Goal: Information Seeking & Learning: Learn about a topic

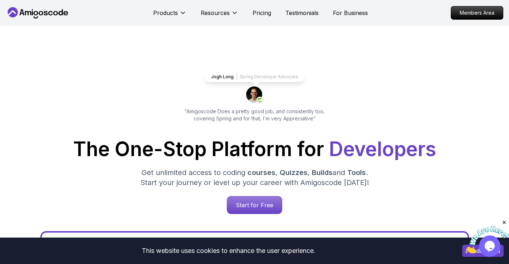
click at [478, 250] on img at bounding box center [487, 240] width 44 height 28
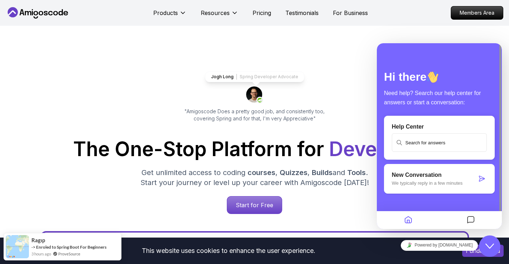
click at [488, 249] on icon "Close Chat This icon closes the chat window." at bounding box center [490, 246] width 9 height 9
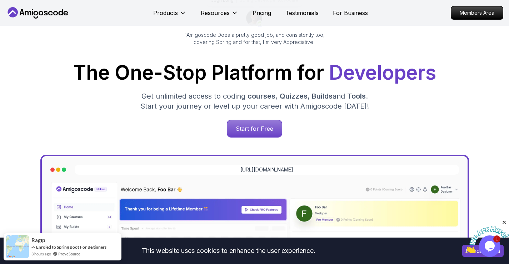
scroll to position [214, 0]
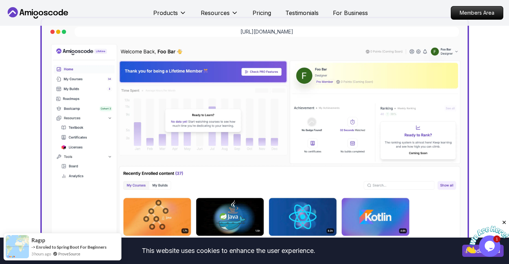
click at [505, 223] on icon "Close" at bounding box center [504, 222] width 6 height 6
click at [465, 250] on button "I understand" at bounding box center [482, 251] width 41 height 12
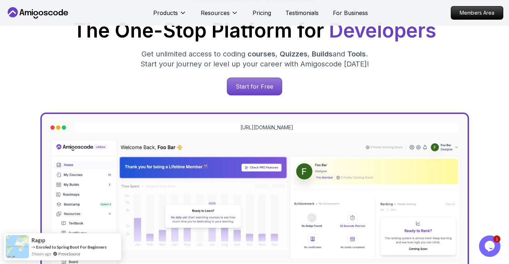
scroll to position [0, 0]
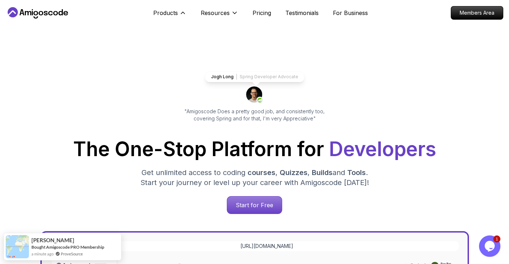
click at [0, 0] on div at bounding box center [0, 0] width 0 height 0
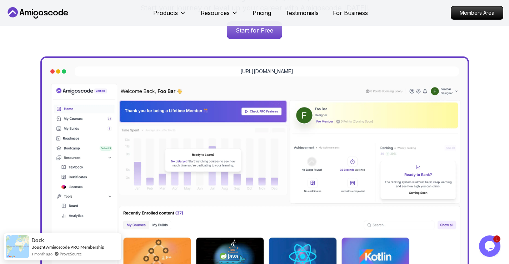
scroll to position [107, 0]
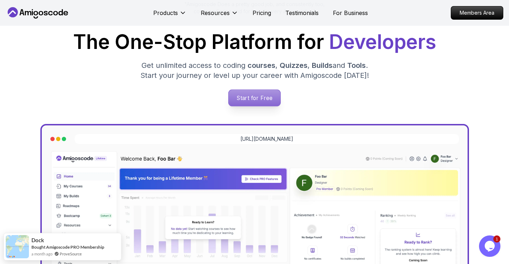
click at [252, 95] on p "Start for Free" at bounding box center [255, 98] width 52 height 16
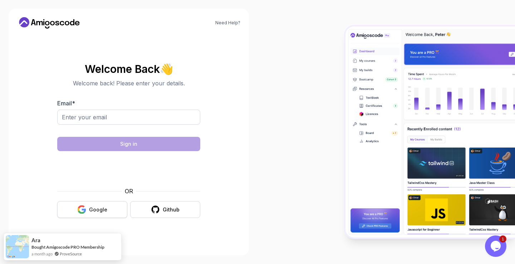
click at [89, 205] on button "Google" at bounding box center [92, 209] width 70 height 17
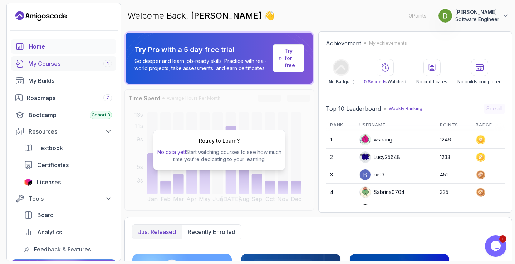
click at [66, 64] on div "My Courses 1" at bounding box center [70, 63] width 84 height 9
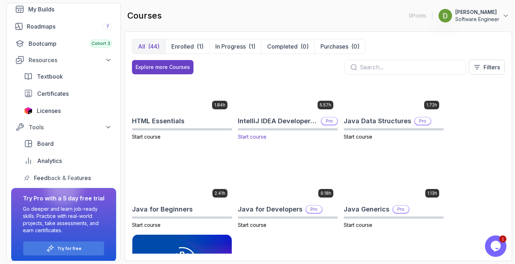
scroll to position [393, 0]
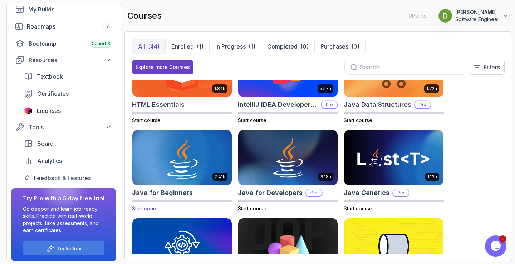
click at [185, 152] on img at bounding box center [182, 158] width 104 height 58
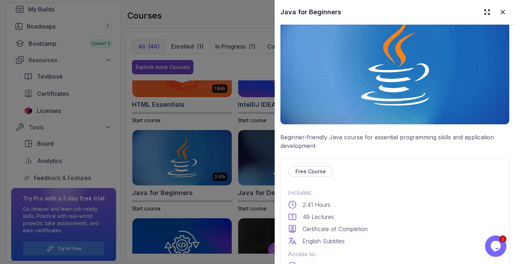
scroll to position [107, 0]
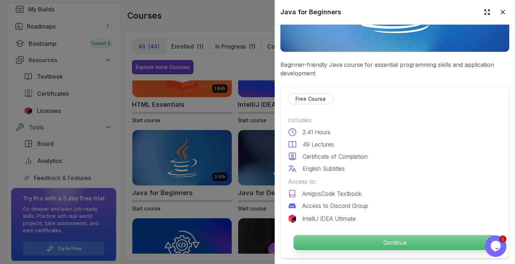
click at [412, 242] on p "Continue" at bounding box center [394, 242] width 202 height 15
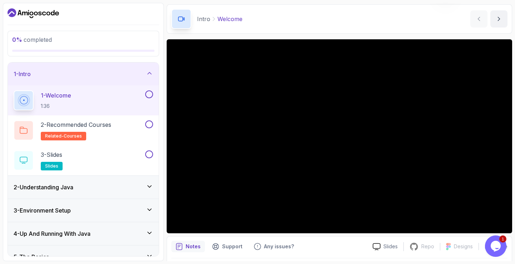
scroll to position [46, 0]
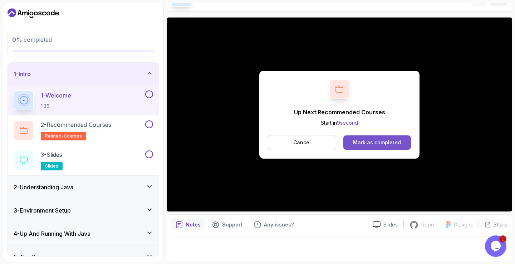
click at [376, 145] on div "Mark as completed" at bounding box center [377, 142] width 48 height 7
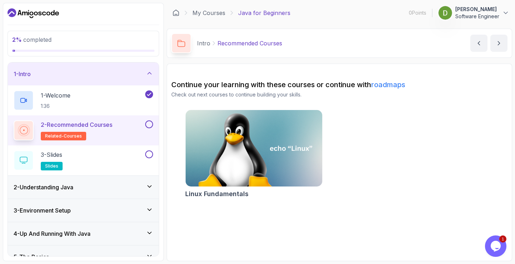
click at [150, 128] on button at bounding box center [149, 124] width 8 height 8
click at [134, 156] on div "3 - Slides slides" at bounding box center [79, 160] width 130 height 20
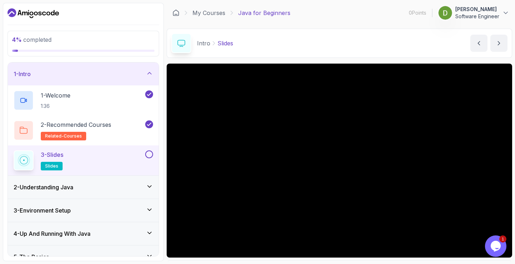
click at [147, 155] on button at bounding box center [149, 154] width 8 height 8
click at [115, 192] on div "2 - Understanding Java" at bounding box center [83, 187] width 151 height 23
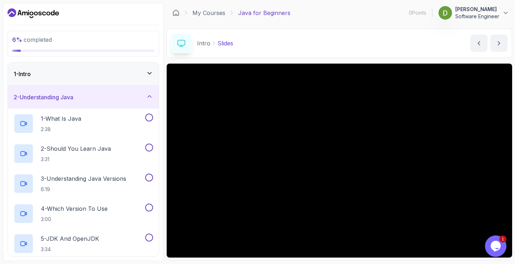
click at [73, 96] on h3 "2 - Understanding Java" at bounding box center [44, 97] width 60 height 9
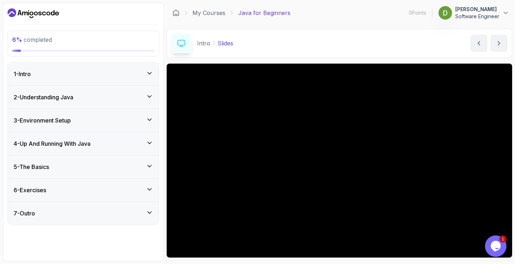
click at [79, 145] on h3 "4 - Up And Running With Java" at bounding box center [52, 143] width 77 height 9
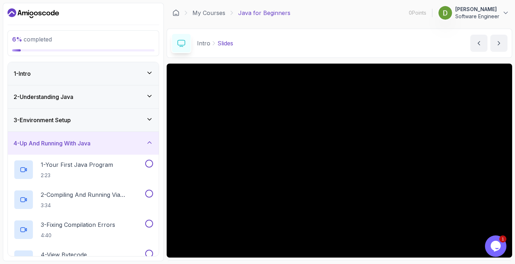
click at [79, 145] on h3 "4 - Up And Running With Java" at bounding box center [52, 143] width 77 height 9
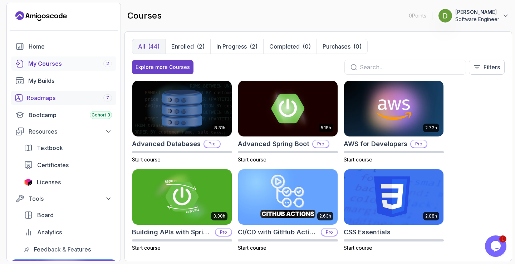
click at [50, 98] on div "Roadmaps 7" at bounding box center [69, 98] width 85 height 9
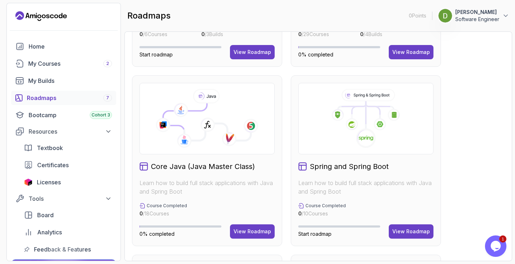
scroll to position [179, 0]
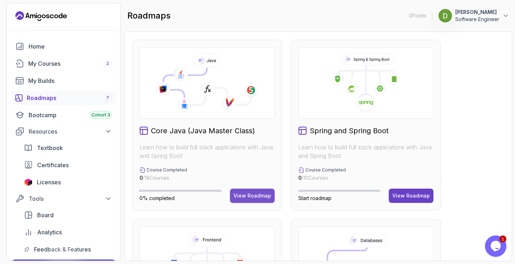
click at [245, 196] on div "View Roadmap" at bounding box center [252, 195] width 38 height 7
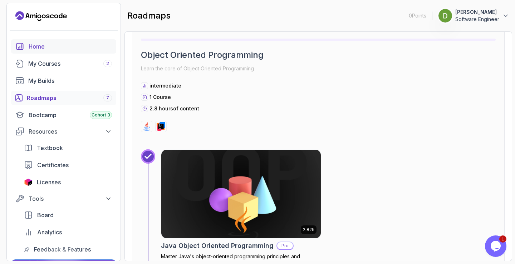
click at [51, 50] on div "Home" at bounding box center [70, 46] width 83 height 9
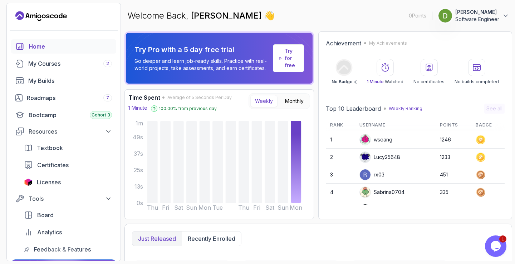
click at [493, 18] on p "Software Engineer" at bounding box center [477, 19] width 44 height 7
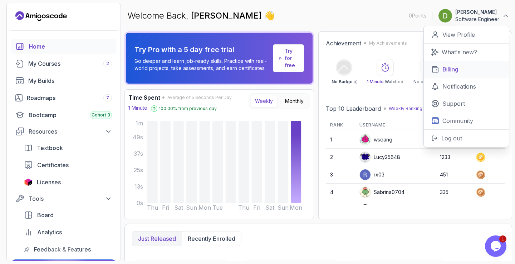
click at [471, 70] on link "Billing" at bounding box center [466, 69] width 85 height 17
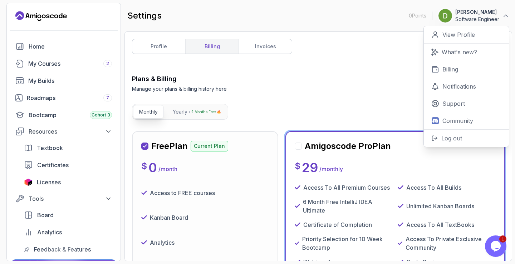
scroll to position [107, 0]
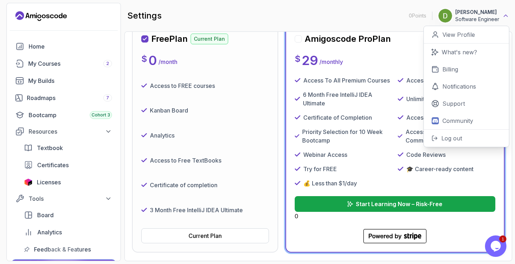
click at [505, 19] on icon at bounding box center [505, 15] width 7 height 7
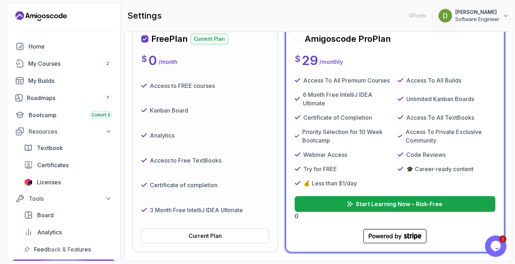
scroll to position [0, 0]
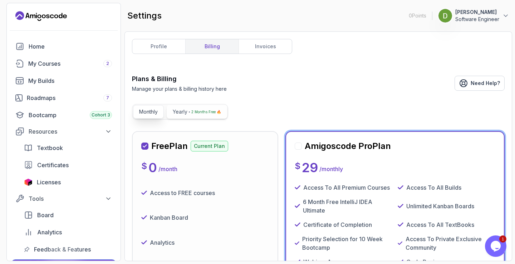
click at [192, 108] on p "2 Months Free 🔥" at bounding box center [206, 111] width 30 height 7
click at [150, 112] on p "Monthly" at bounding box center [148, 111] width 19 height 7
click at [268, 51] on link "invoices" at bounding box center [264, 46] width 53 height 14
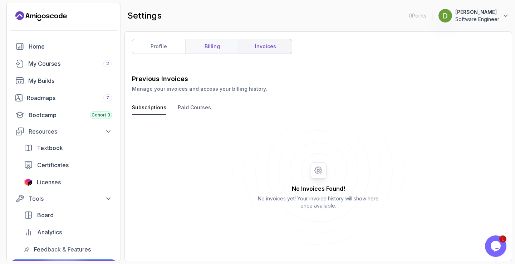
click at [223, 50] on link "billing" at bounding box center [211, 46] width 53 height 14
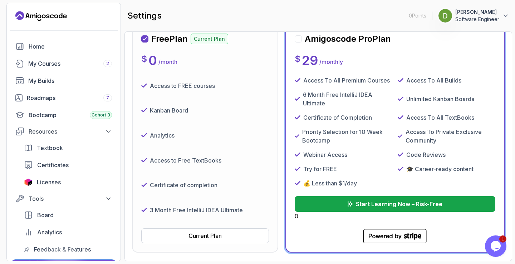
scroll to position [71, 0]
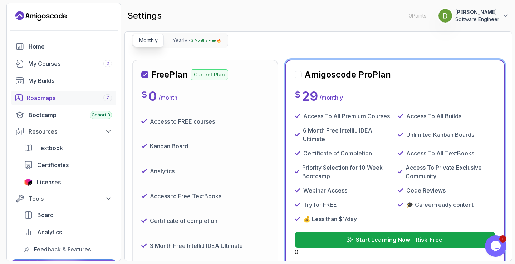
click at [53, 99] on div "Roadmaps 7" at bounding box center [69, 98] width 85 height 9
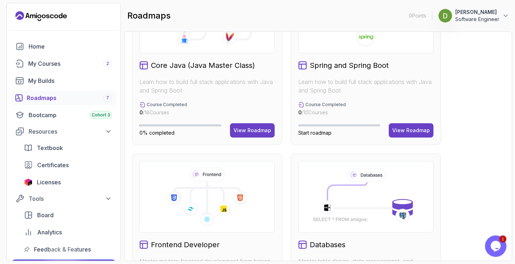
scroll to position [173, 0]
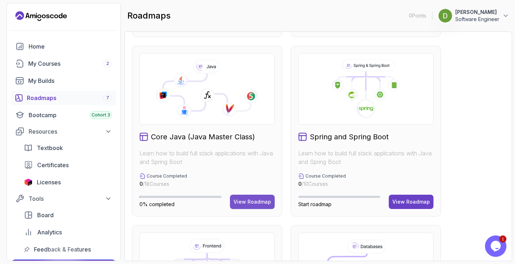
click at [256, 201] on div "View Roadmap" at bounding box center [252, 201] width 38 height 7
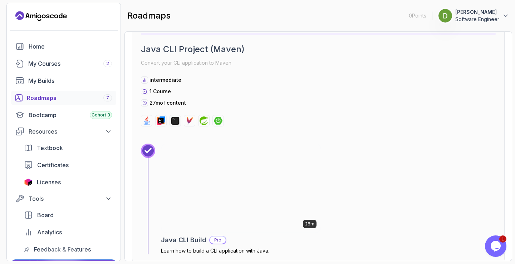
scroll to position [3861, 0]
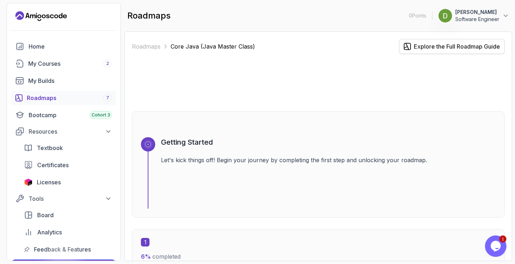
click at [431, 47] on div "Explore the Full Roadmap Guide" at bounding box center [457, 46] width 86 height 9
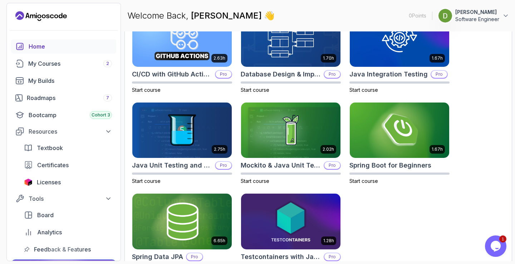
scroll to position [250, 0]
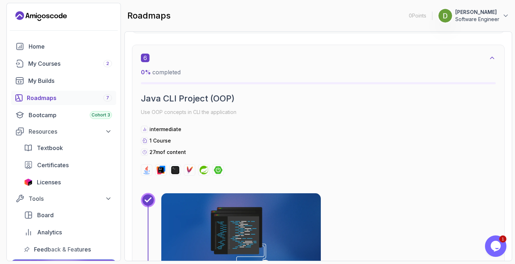
scroll to position [1751, 0]
